Goal: Information Seeking & Learning: Learn about a topic

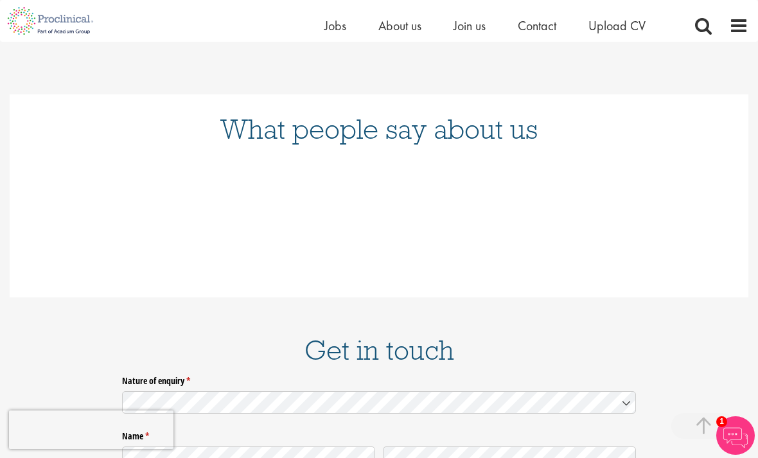
scroll to position [1470, 0]
click at [397, 24] on span "About us" at bounding box center [399, 25] width 43 height 17
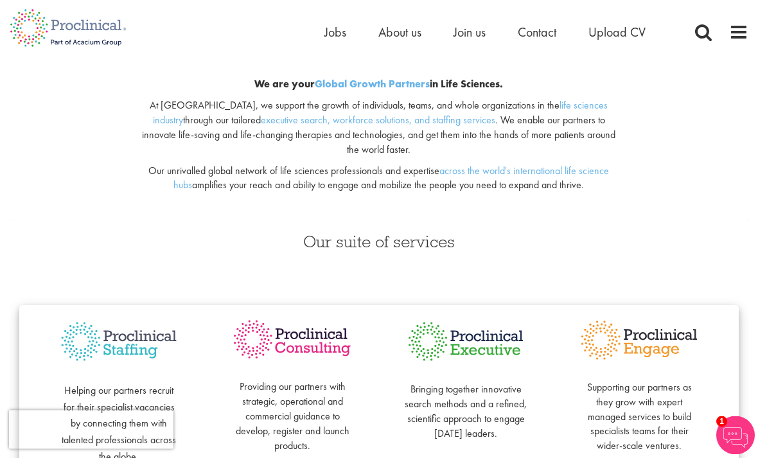
scroll to position [126, 0]
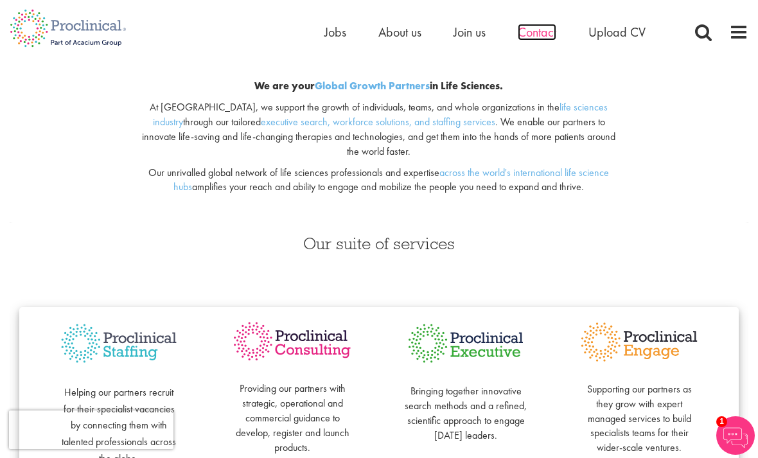
click at [540, 34] on span "Contact" at bounding box center [537, 32] width 39 height 17
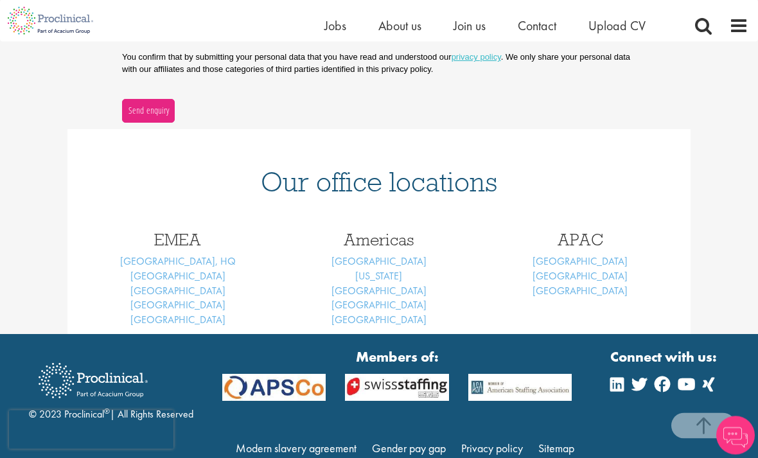
scroll to position [443, 0]
click at [175, 274] on link "Basel" at bounding box center [177, 275] width 95 height 13
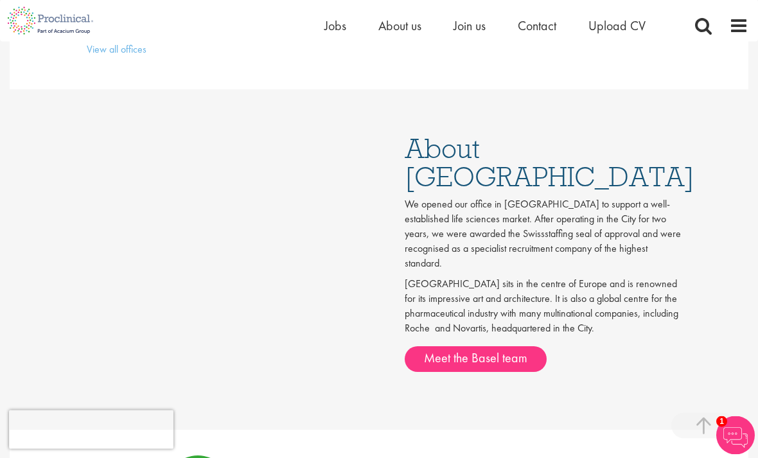
scroll to position [552, 0]
click at [467, 26] on span "Join us" at bounding box center [469, 25] width 32 height 17
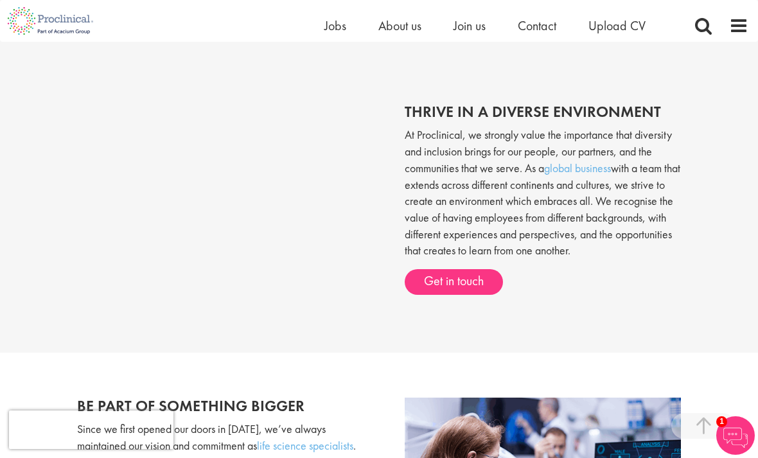
scroll to position [446, 0]
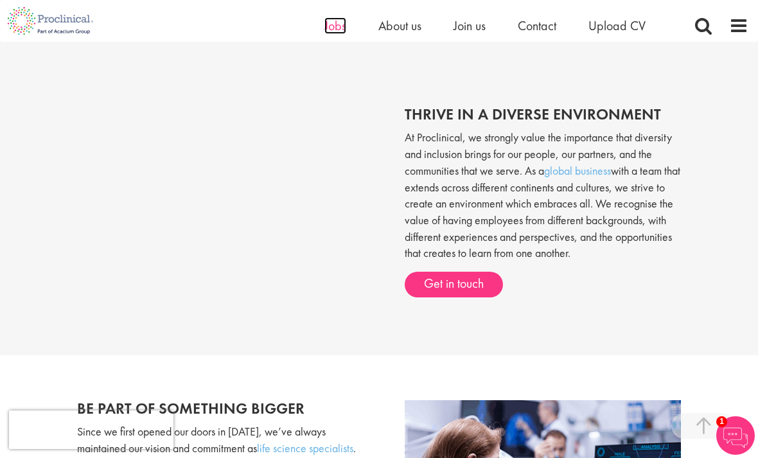
click at [336, 33] on span "Jobs" at bounding box center [335, 25] width 22 height 17
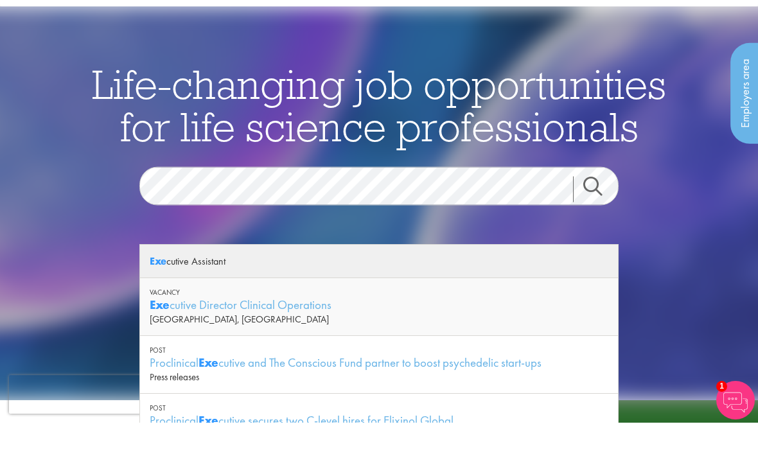
click at [153, 290] on strong "Exe" at bounding box center [158, 296] width 17 height 13
